Goal: Navigation & Orientation: Go to known website

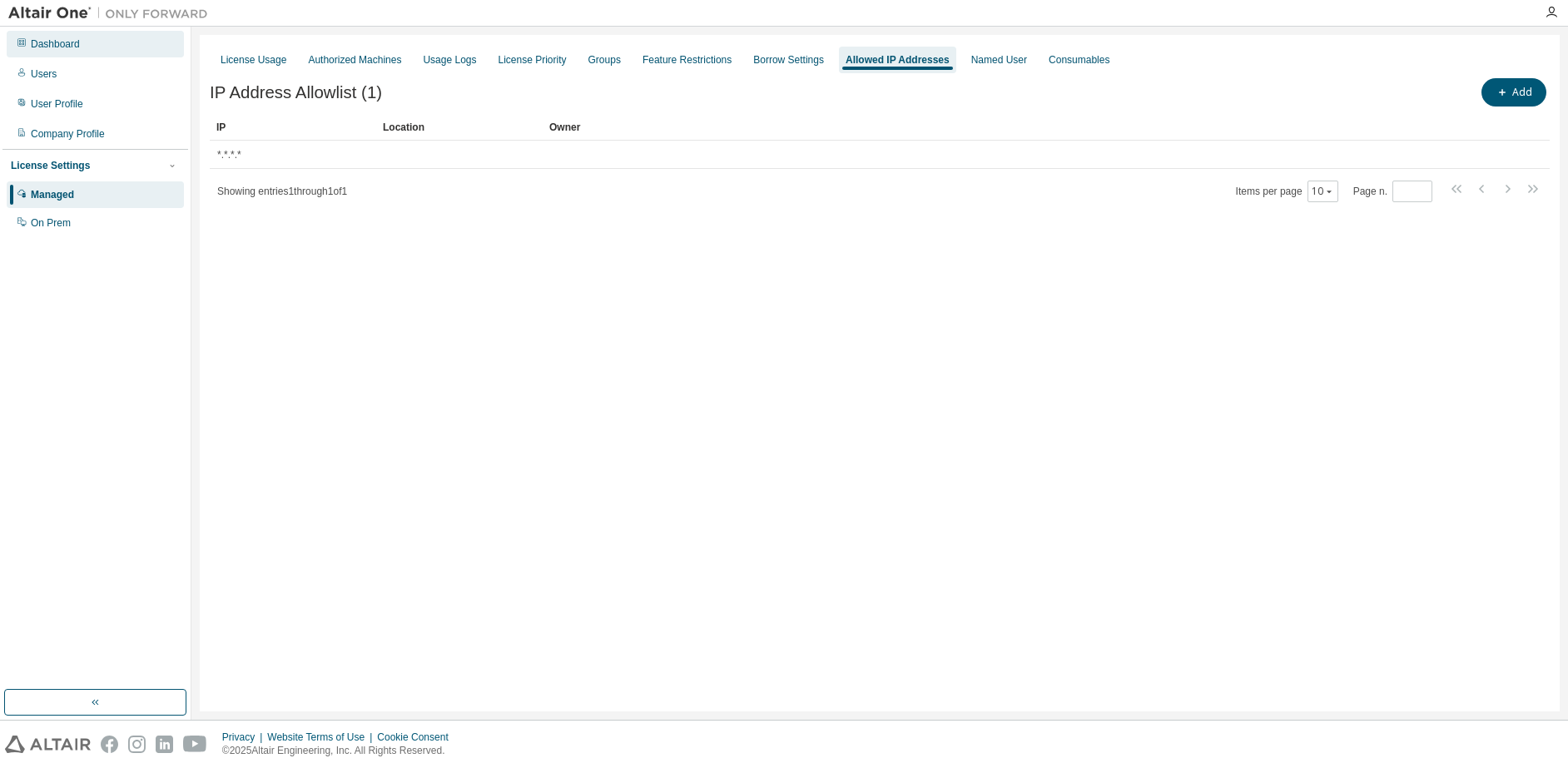
click at [49, 43] on div "Dashboard" at bounding box center [55, 43] width 49 height 13
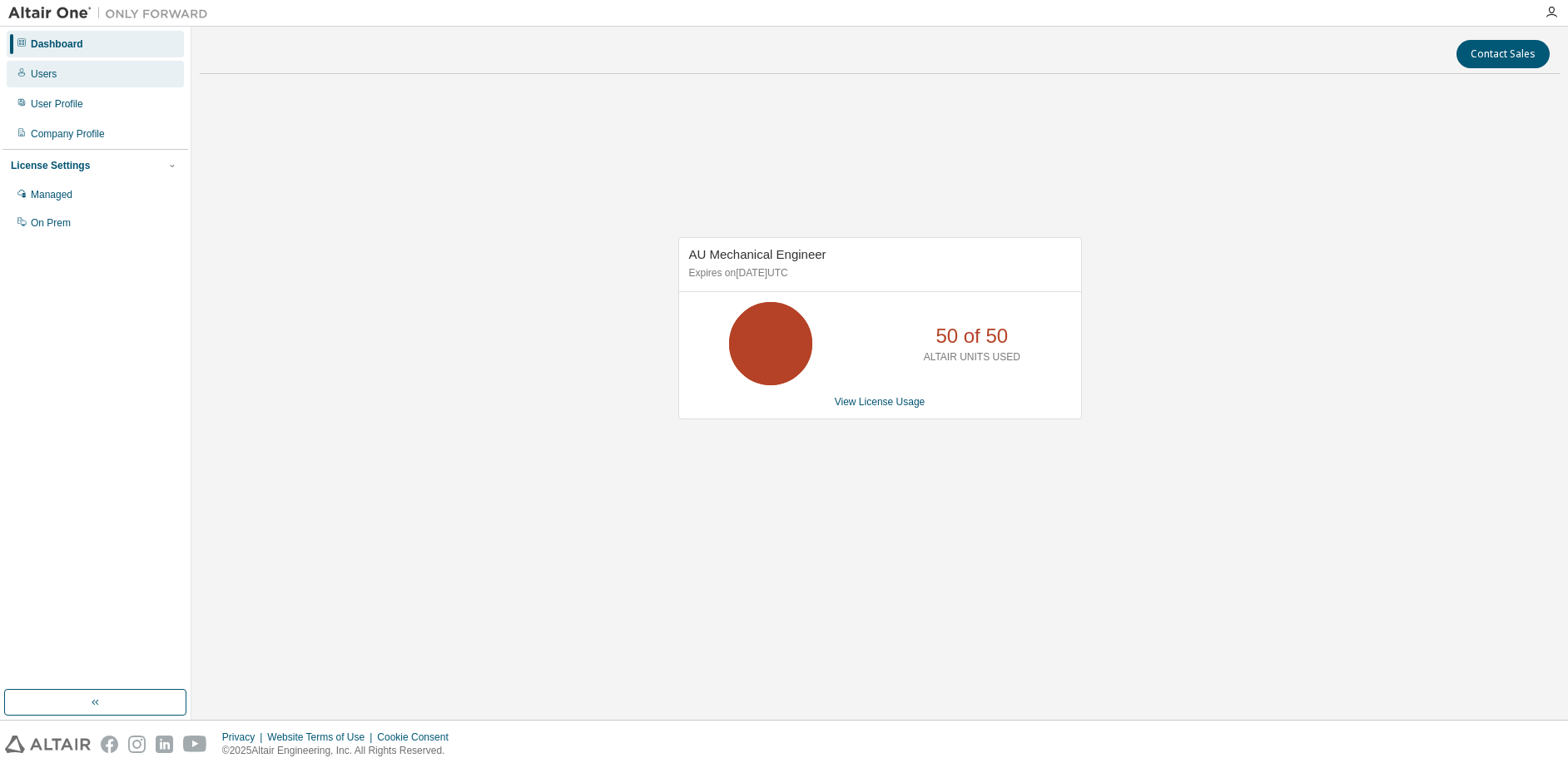
click at [52, 76] on div "Users" at bounding box center [44, 73] width 26 height 13
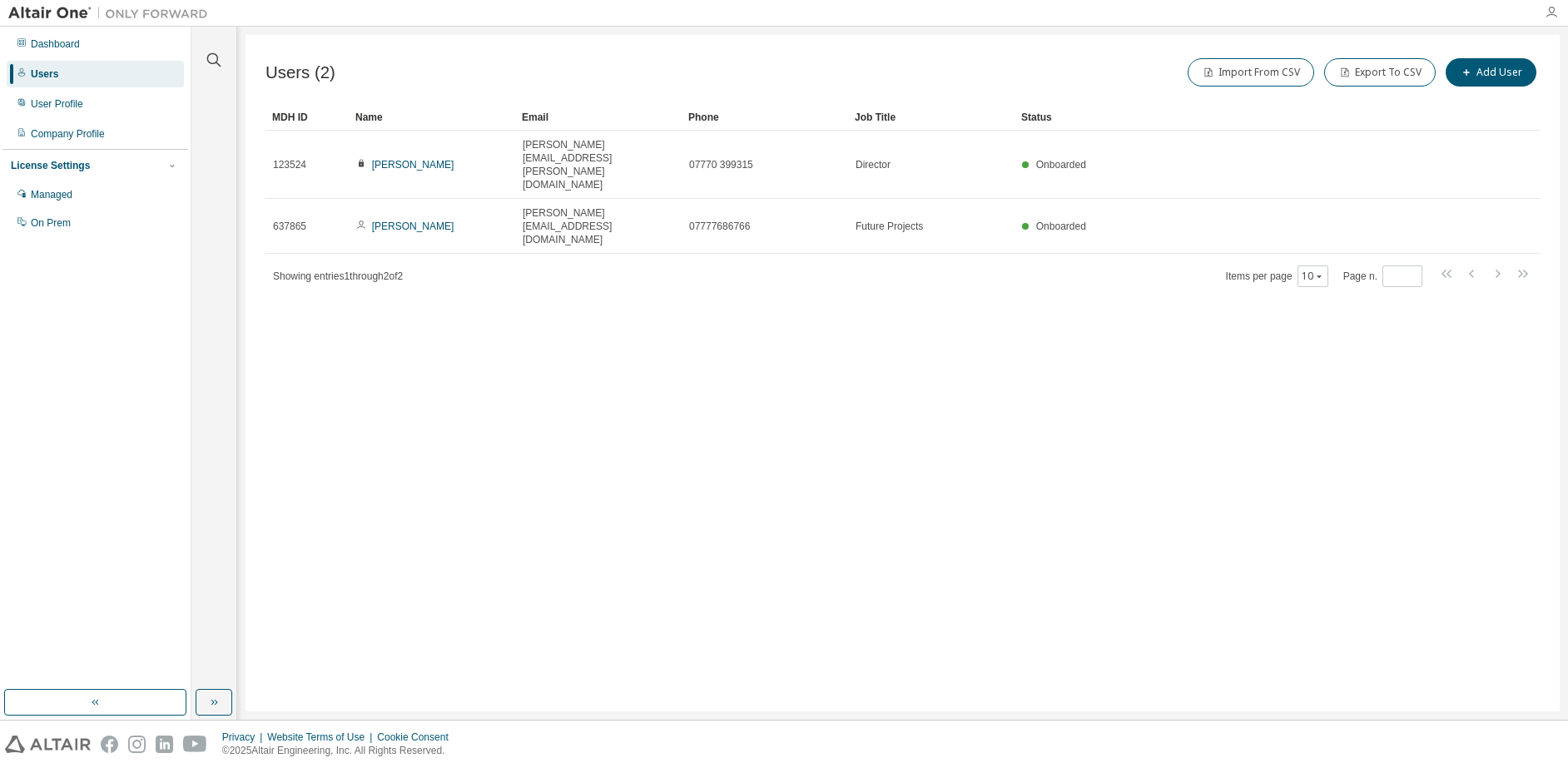
click at [1550, 15] on icon "button" at bounding box center [1550, 12] width 13 height 13
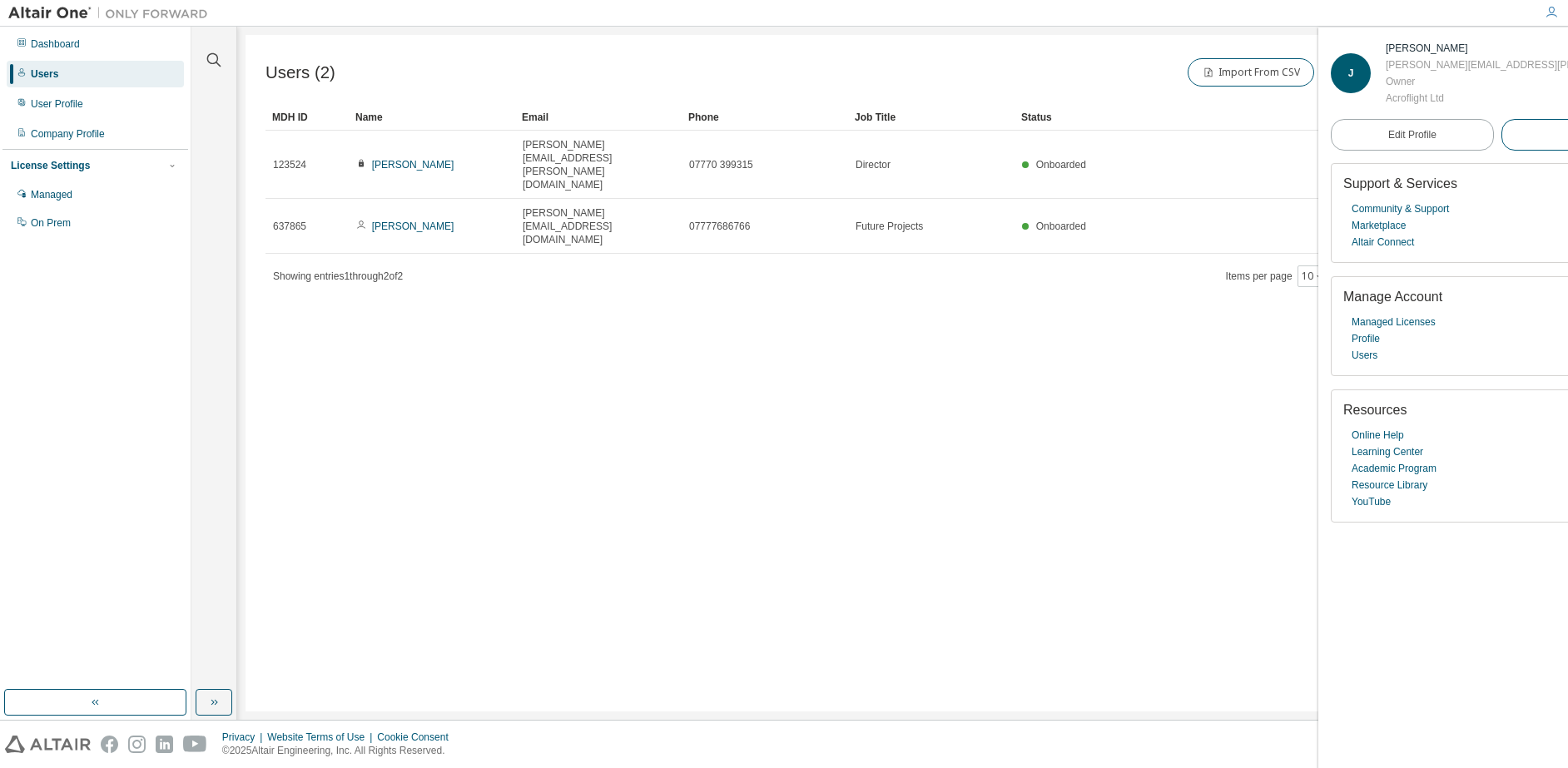
click at [1567, 137] on span "Logout" at bounding box center [1582, 135] width 31 height 17
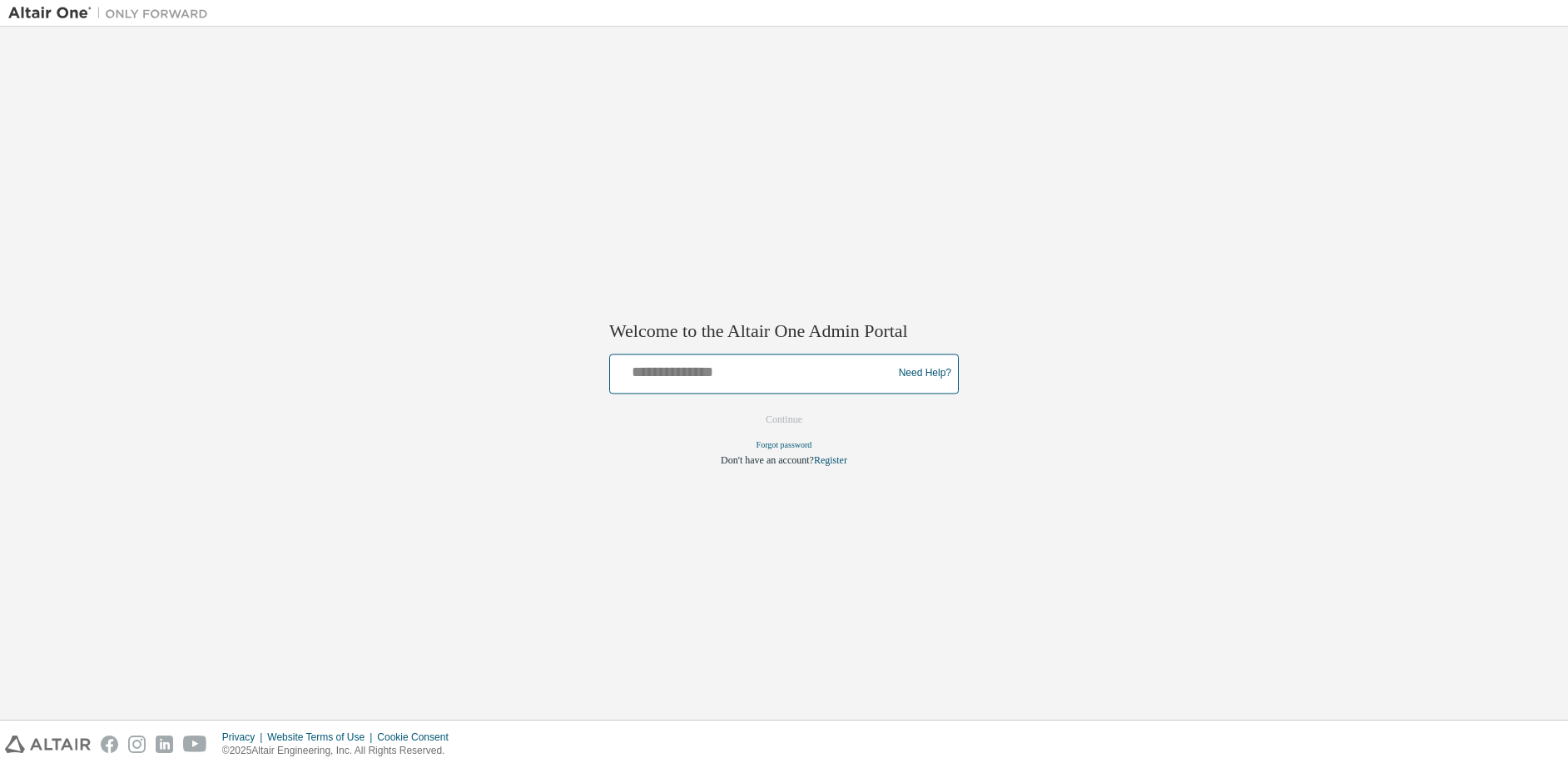
click at [696, 380] on input "text" at bounding box center [753, 370] width 274 height 24
type input "**********"
click at [748, 406] on button "Continue" at bounding box center [784, 418] width 72 height 25
